Goal: Check status: Check status

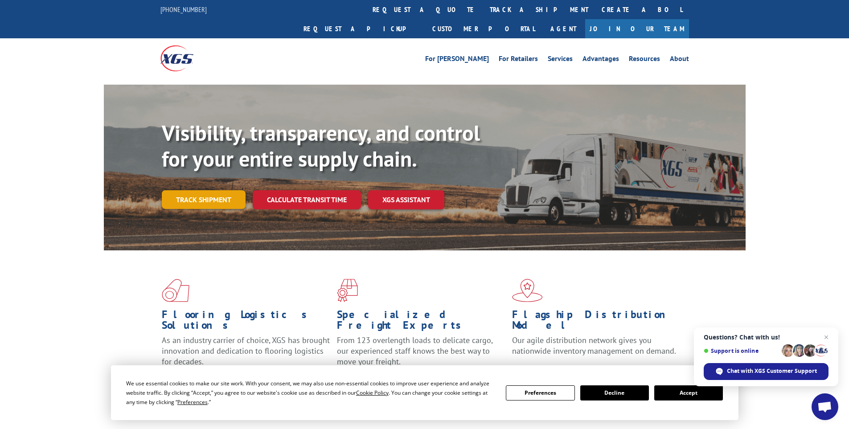
click at [211, 190] on link "Track shipment" at bounding box center [204, 199] width 84 height 19
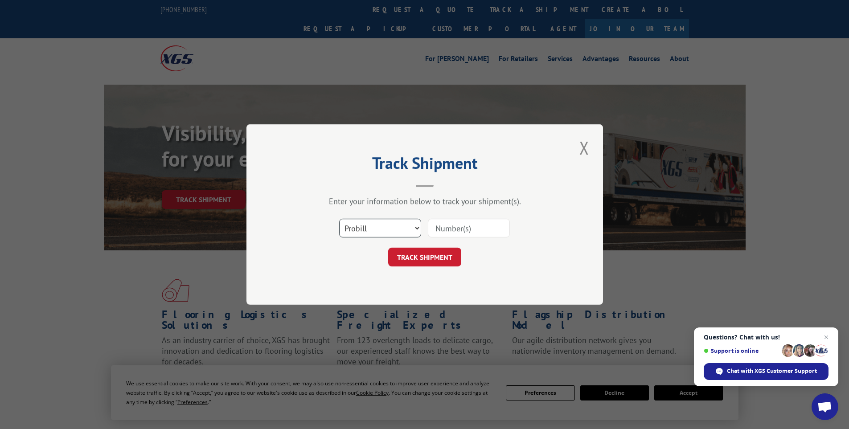
click at [405, 223] on select "Select category... Probill BOL PO" at bounding box center [380, 228] width 82 height 19
click at [469, 224] on input at bounding box center [469, 228] width 82 height 19
type input "5950800"
click at [388, 248] on button "TRACK SHIPMENT" at bounding box center [424, 257] width 73 height 19
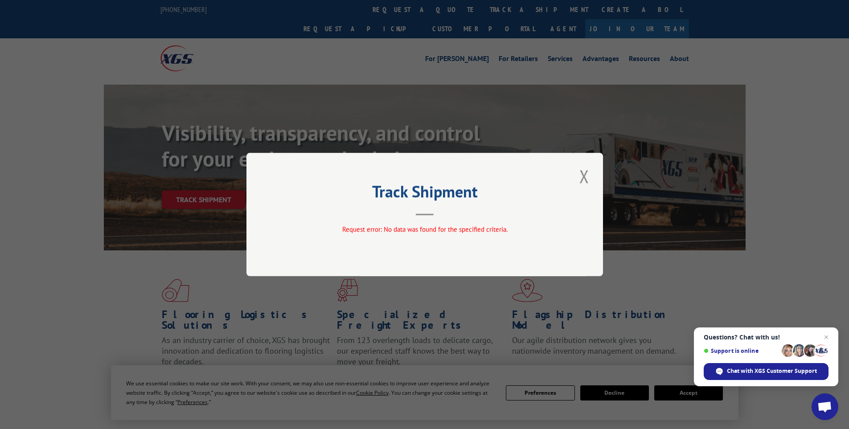
click at [595, 173] on div "Track Shipment Request error: No data was found for the specified criteria." at bounding box center [424, 214] width 356 height 123
click at [586, 175] on button "Close modal" at bounding box center [583, 176] width 15 height 24
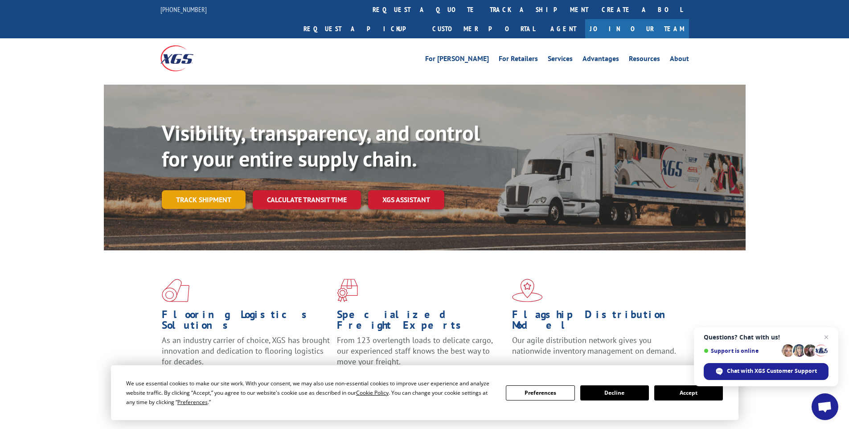
click at [209, 190] on link "Track shipment" at bounding box center [204, 199] width 84 height 19
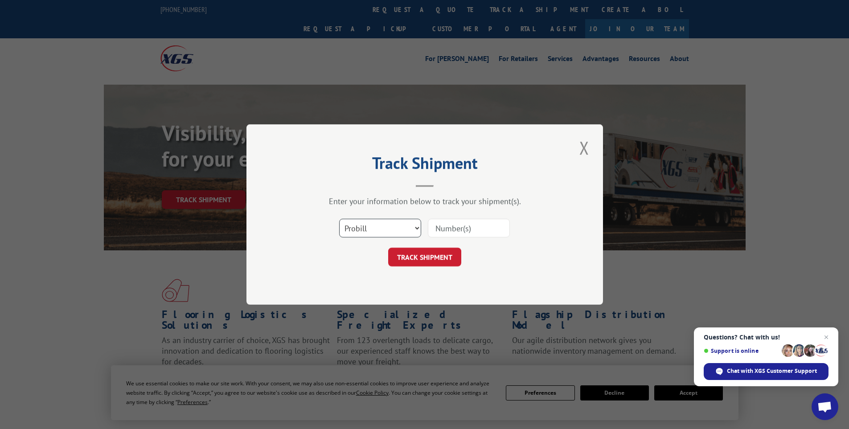
drag, startPoint x: 388, startPoint y: 228, endPoint x: 390, endPoint y: 224, distance: 5.2
click at [388, 228] on select "Select category... Probill BOL PO" at bounding box center [380, 228] width 82 height 19
select select "bol"
click at [339, 219] on select "Select category... Probill BOL PO" at bounding box center [380, 228] width 82 height 19
click at [458, 231] on input at bounding box center [469, 228] width 82 height 19
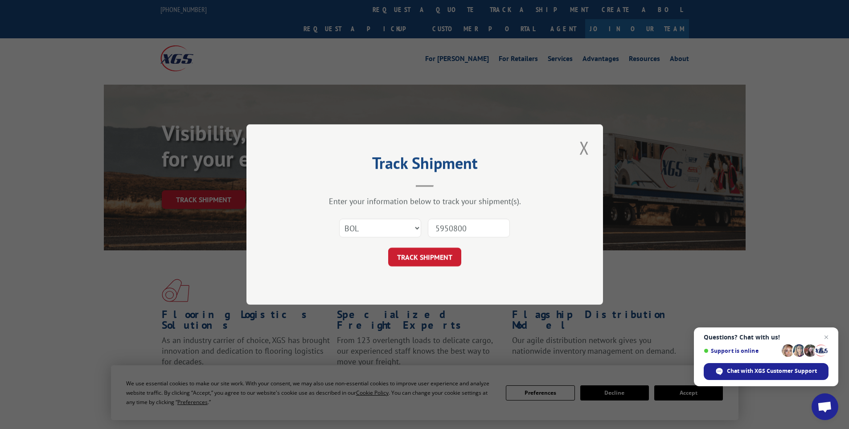
type input "5950800"
click at [388, 248] on button "TRACK SHIPMENT" at bounding box center [424, 257] width 73 height 19
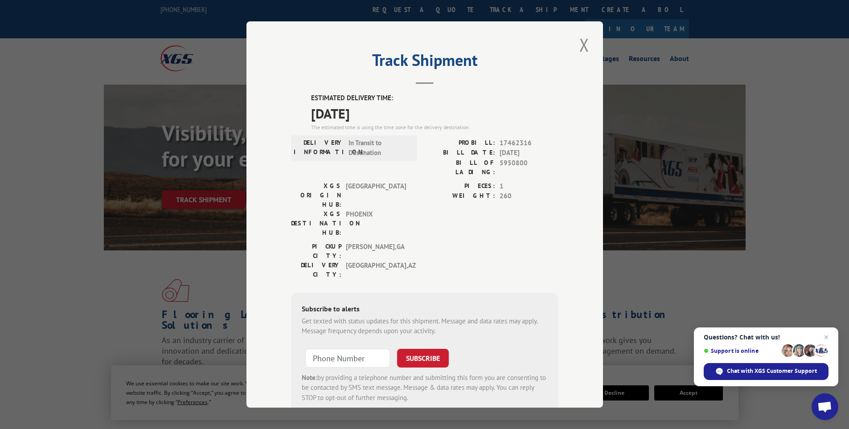
drag, startPoint x: 167, startPoint y: 70, endPoint x: 302, endPoint y: 66, distance: 134.6
click at [179, 70] on div "Track Shipment ESTIMATED DELIVERY TIME: [DATE] The estimated time is using the …" at bounding box center [424, 214] width 849 height 429
